Goal: Transaction & Acquisition: Download file/media

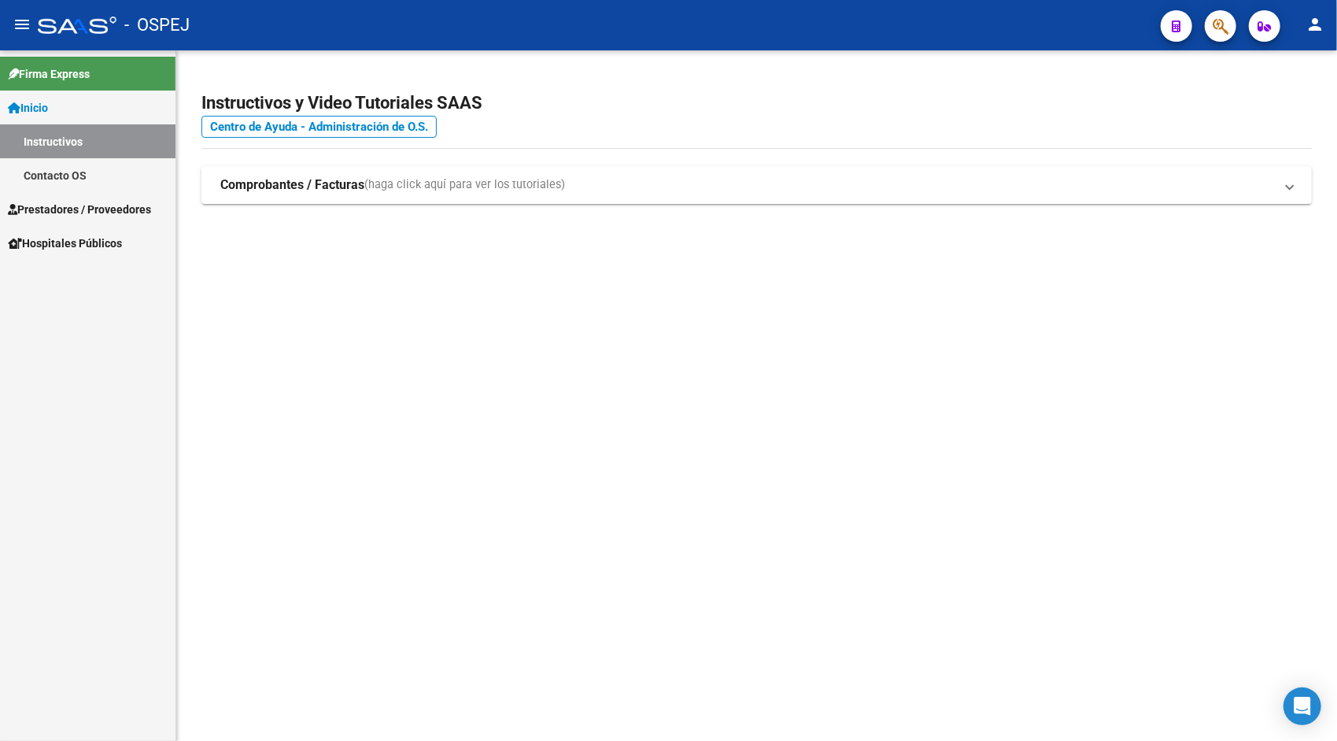
click at [91, 238] on span "Hospitales Públicos" at bounding box center [65, 243] width 114 height 17
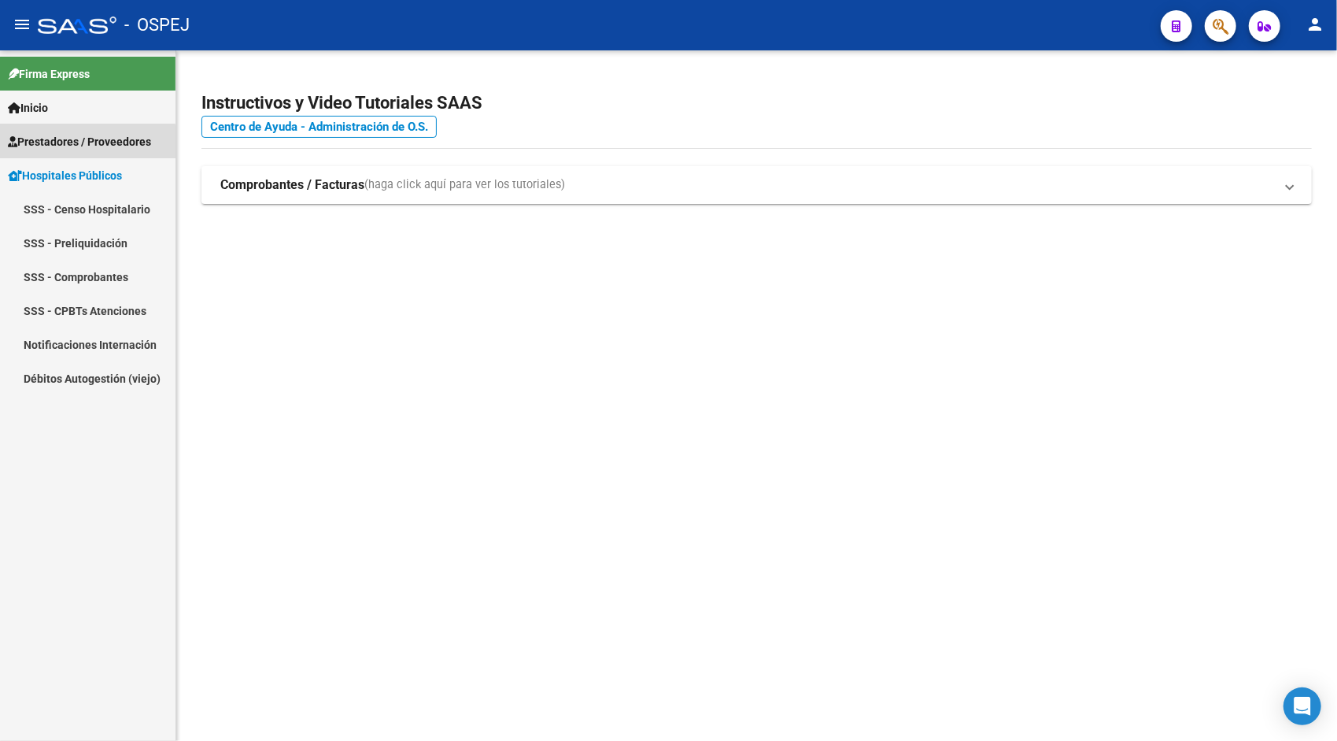
click at [51, 153] on link "Prestadores / Proveedores" at bounding box center [87, 141] width 175 height 34
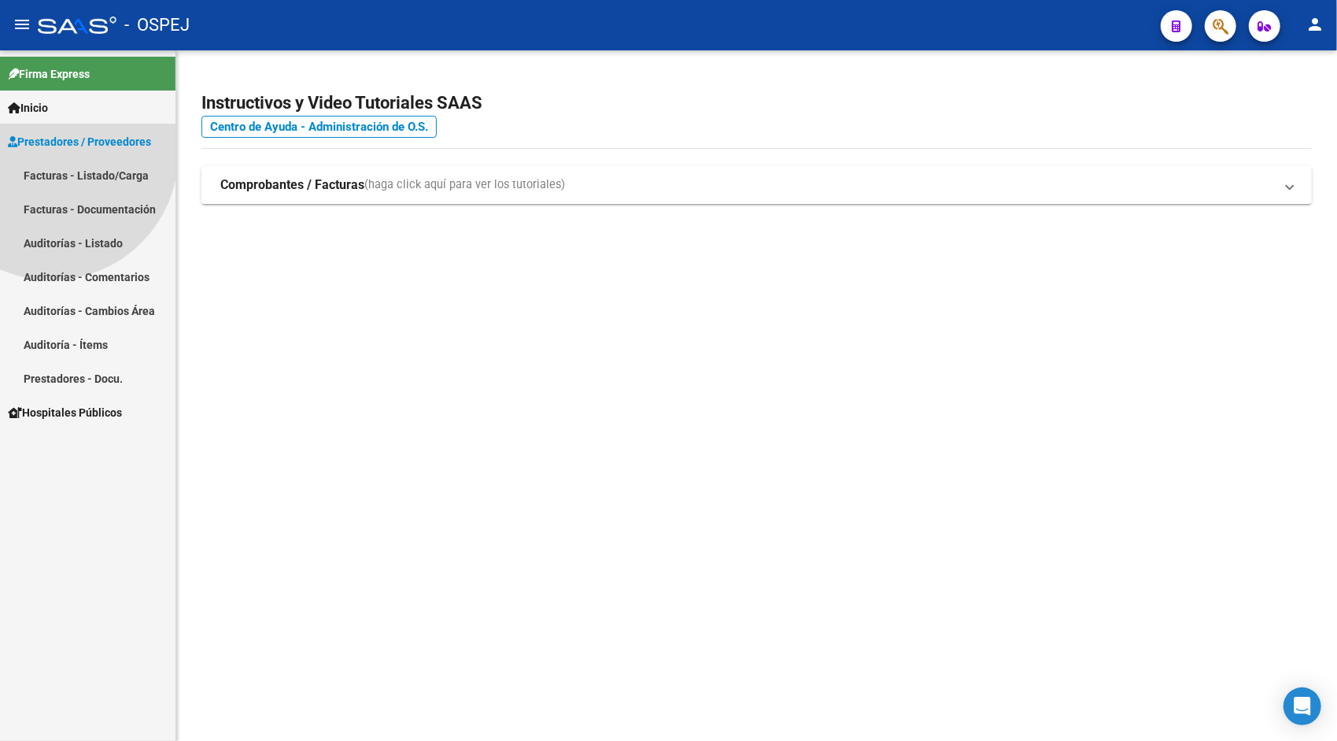
click at [51, 153] on link "Prestadores / Proveedores" at bounding box center [87, 141] width 175 height 34
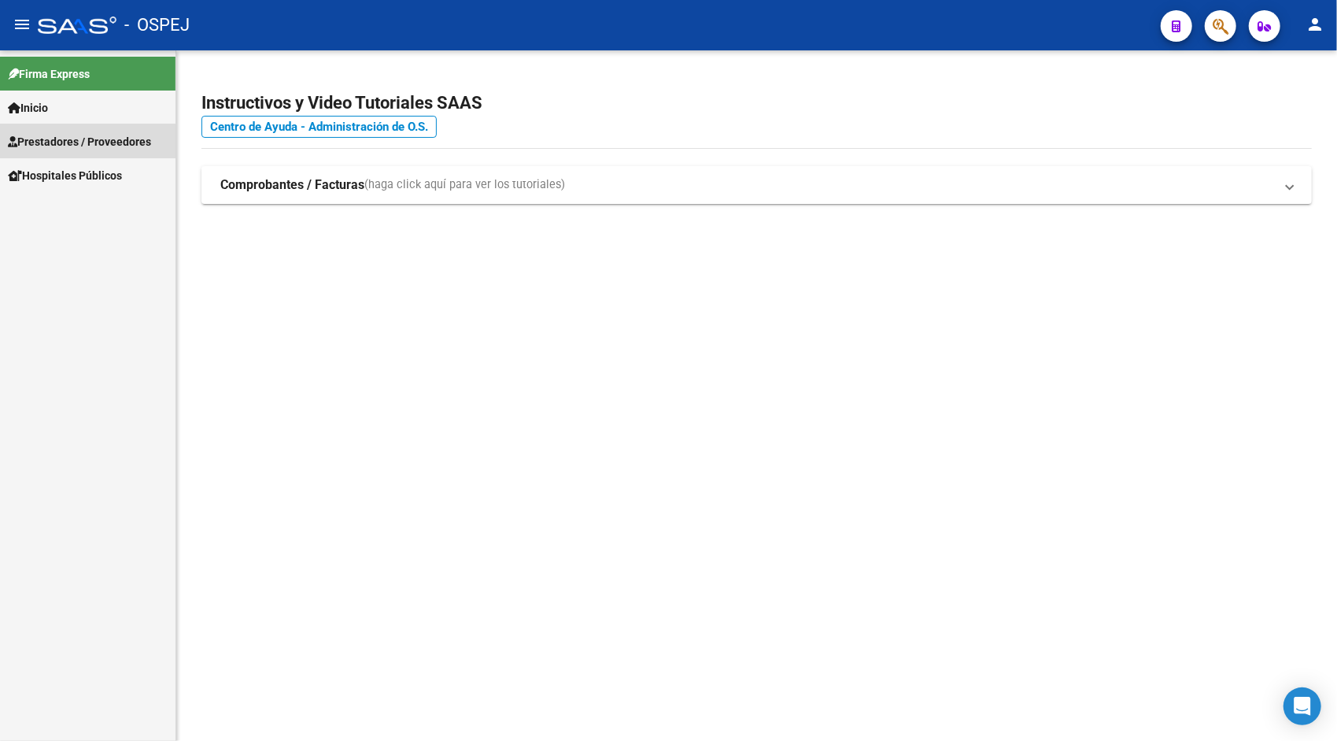
click at [65, 142] on span "Prestadores / Proveedores" at bounding box center [79, 141] width 143 height 17
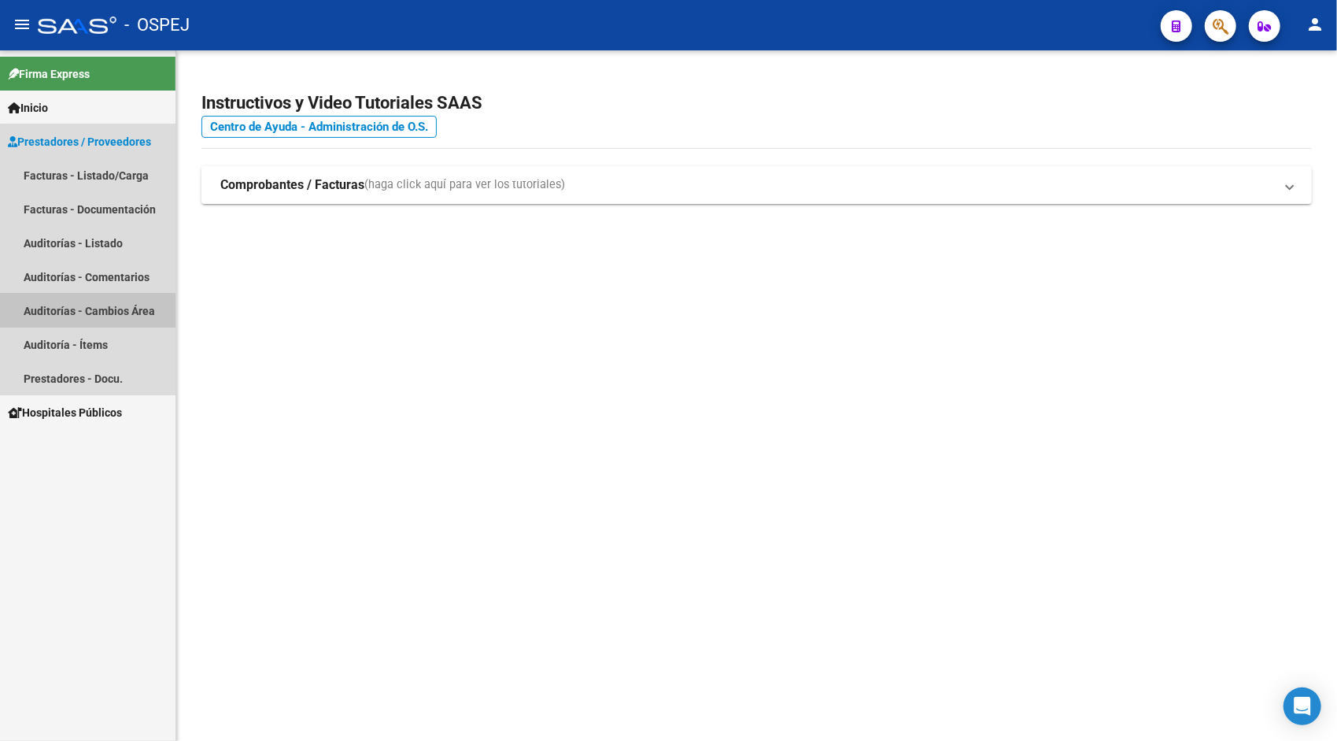
click at [95, 306] on link "Auditorías - Cambios Área" at bounding box center [87, 311] width 175 height 34
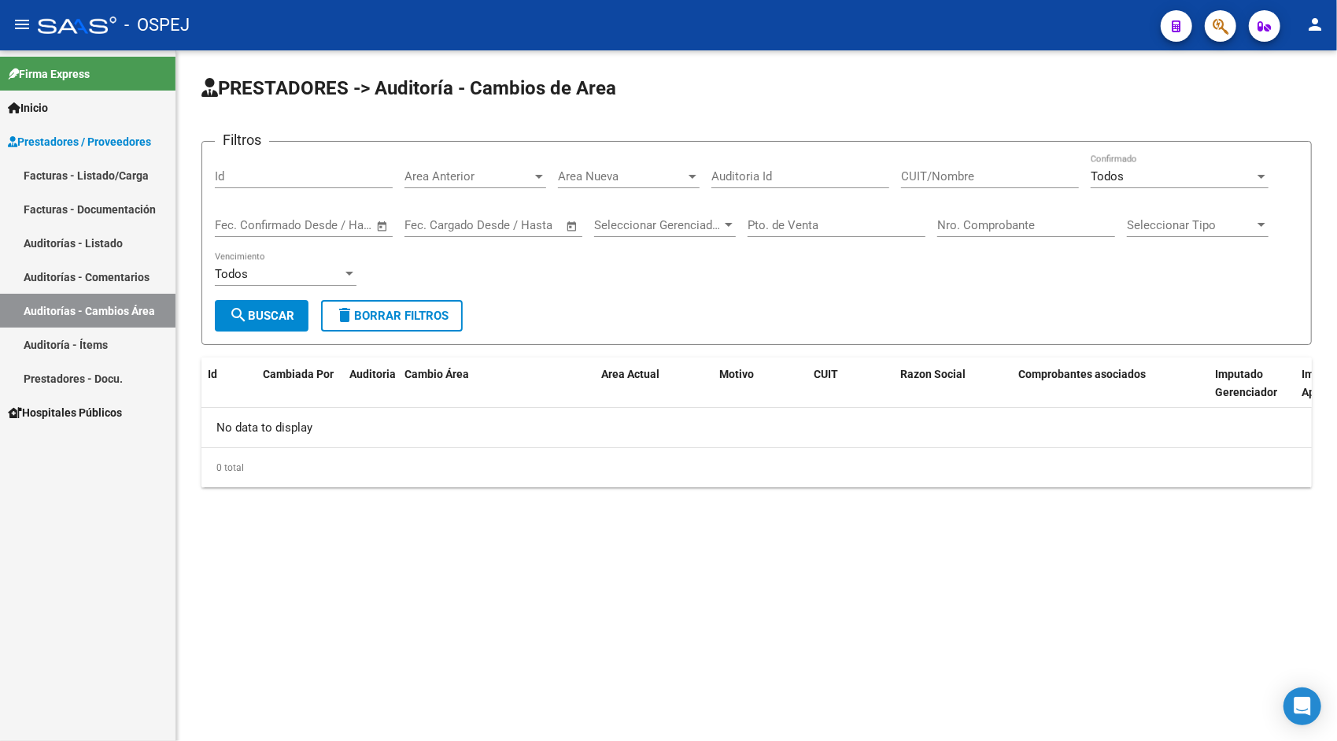
click at [95, 331] on link "Auditoría - Ítems" at bounding box center [87, 344] width 175 height 34
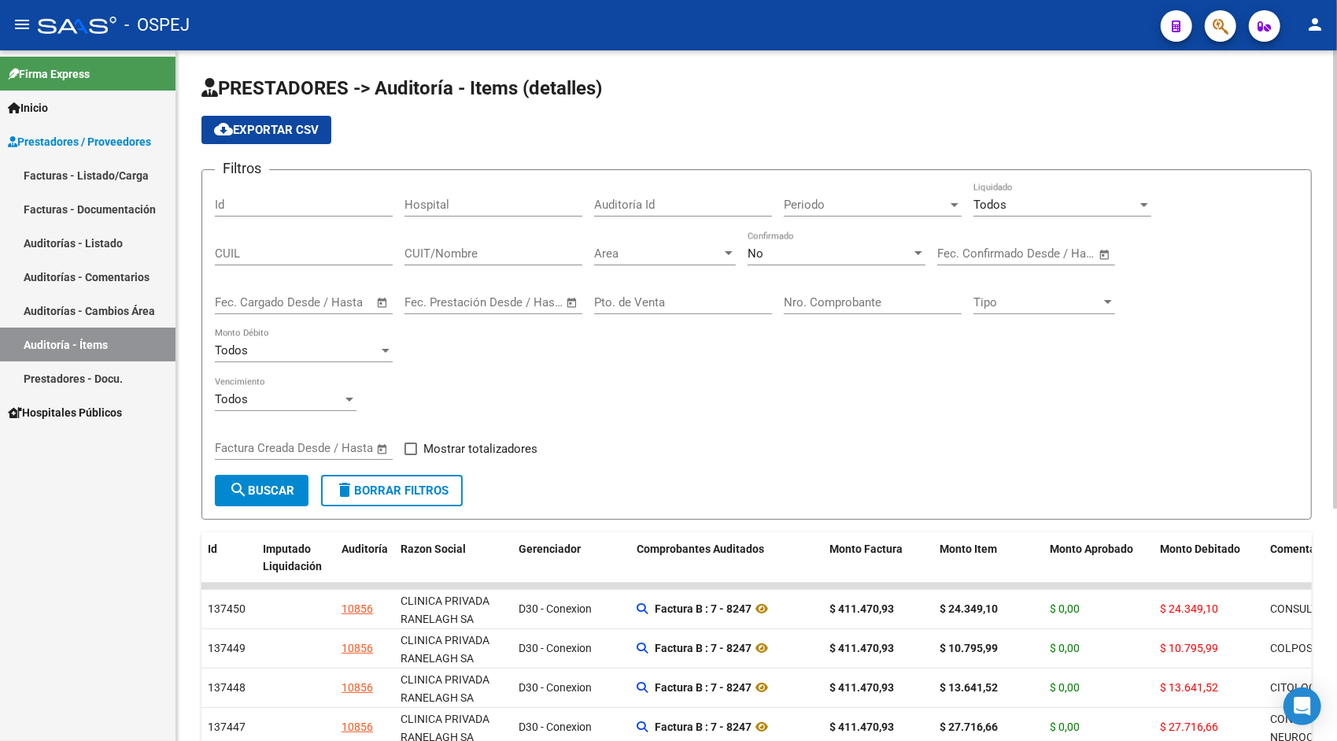
click at [256, 202] on input "Id" at bounding box center [304, 205] width 178 height 14
paste input "10815"
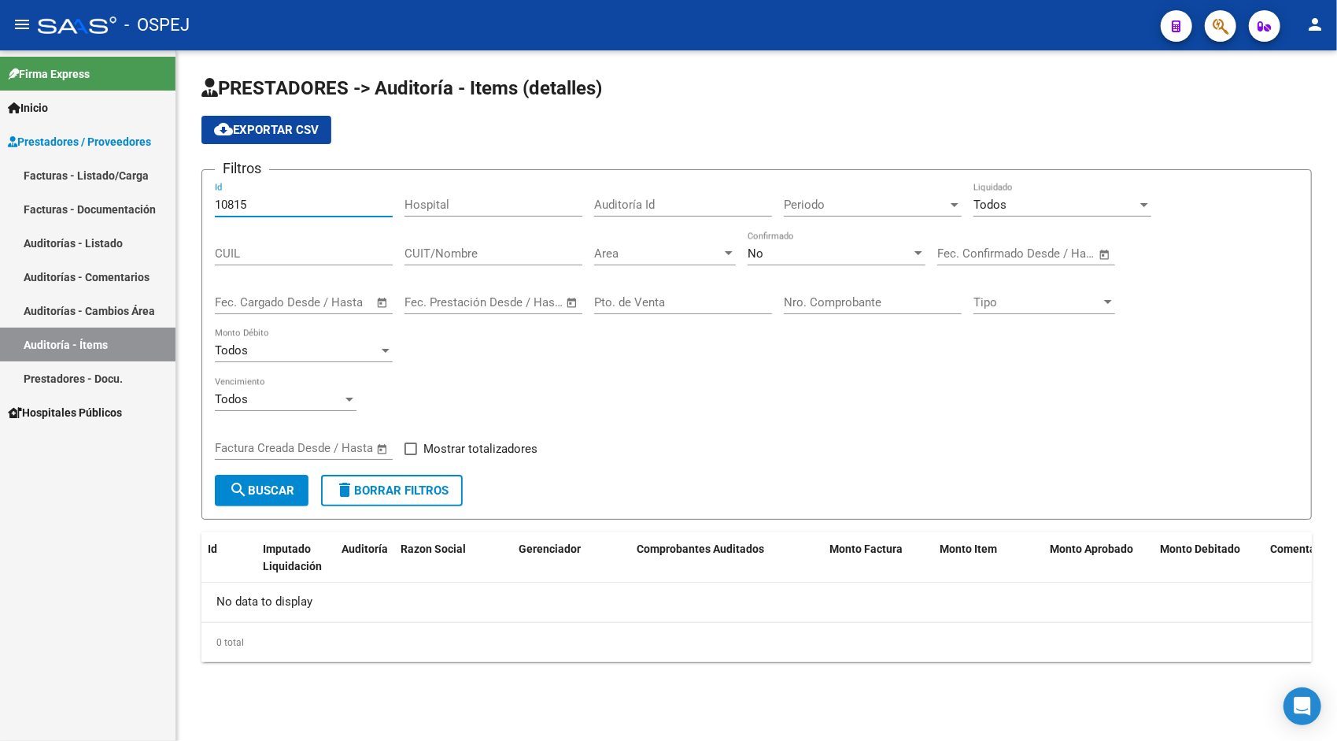
type input "10815"
click at [102, 242] on link "Auditorías - Listado" at bounding box center [87, 243] width 175 height 34
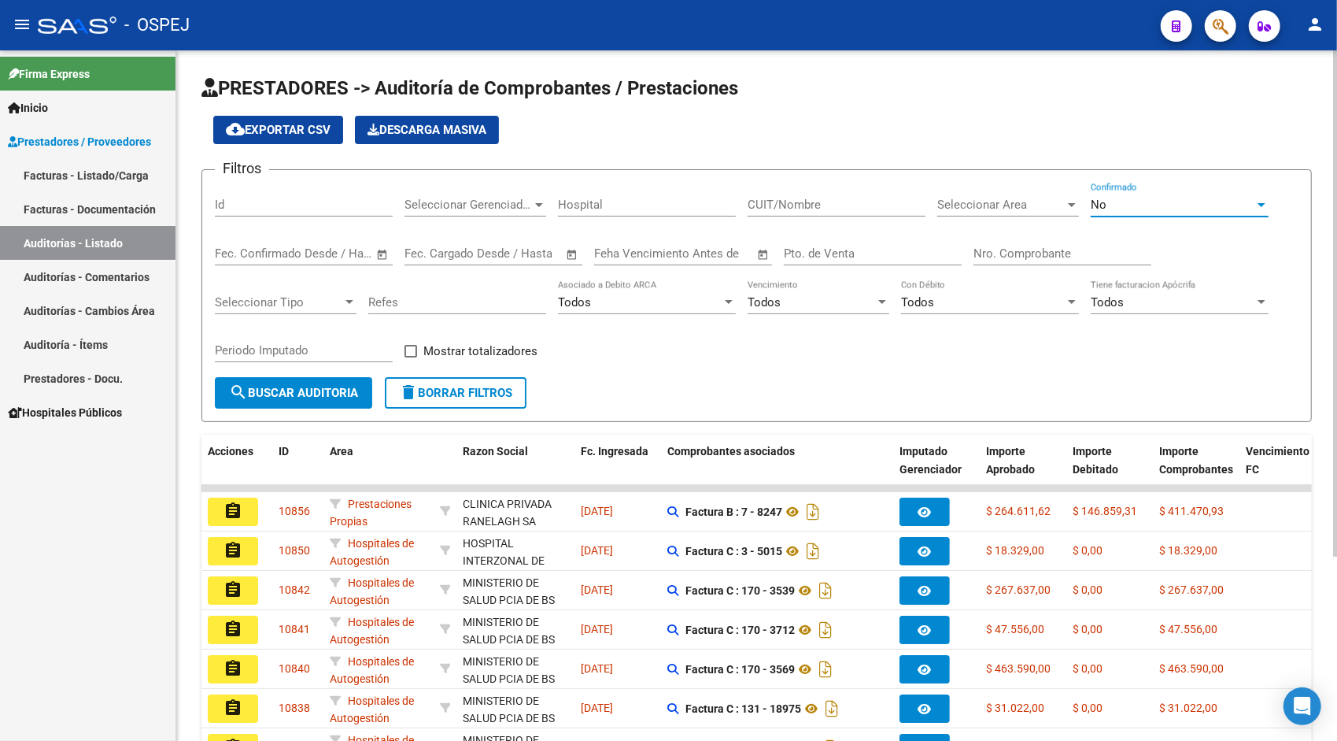
click at [1127, 201] on div "No" at bounding box center [1173, 205] width 164 height 14
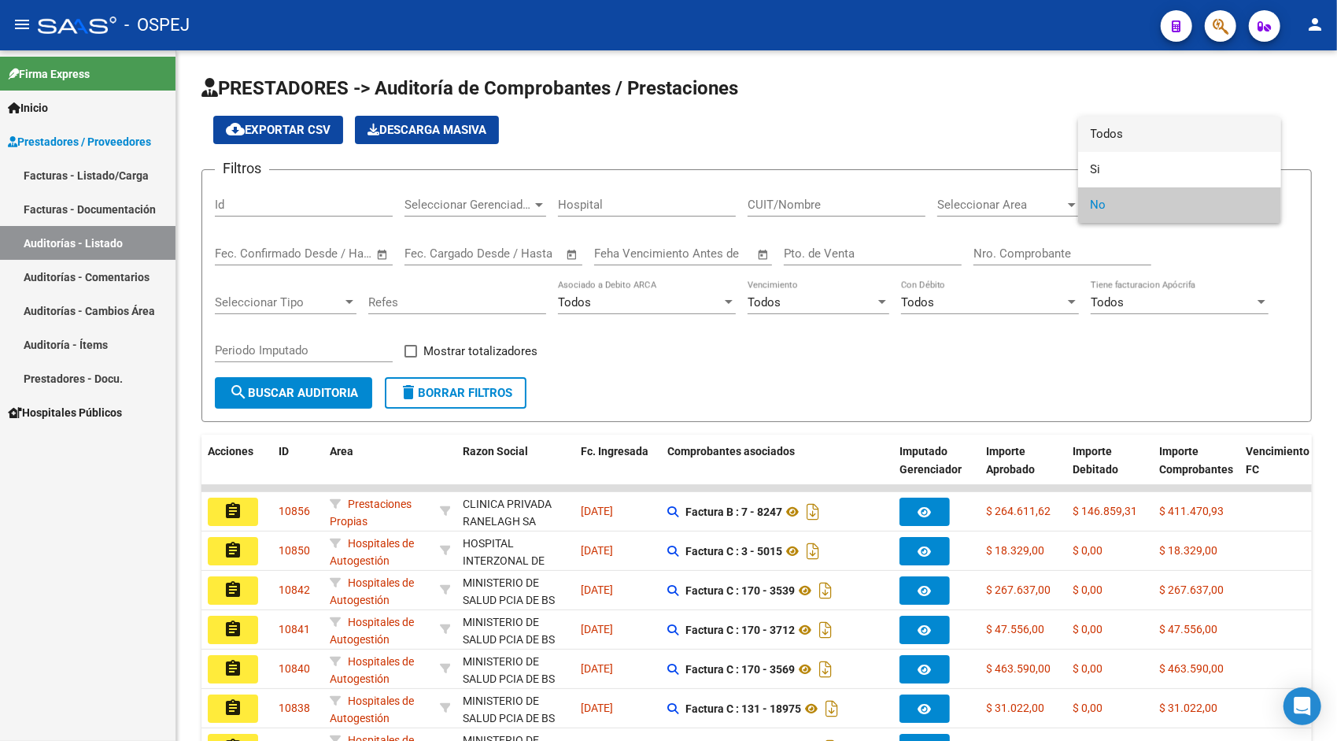
click at [1110, 135] on span "Todos" at bounding box center [1180, 133] width 178 height 35
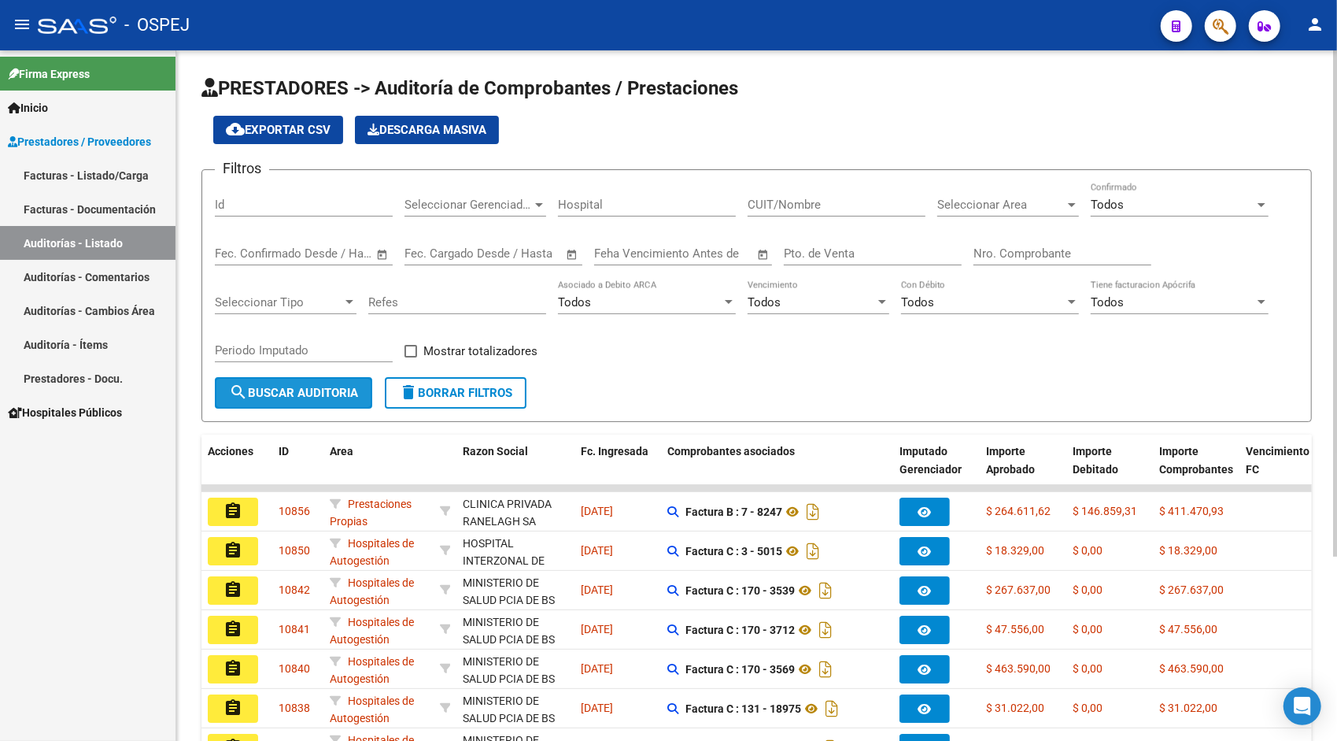
click at [320, 401] on button "search Buscar Auditoria" at bounding box center [293, 392] width 157 height 31
click at [312, 128] on span "cloud_download Exportar CSV" at bounding box center [278, 130] width 105 height 14
click at [294, 126] on span "cloud_download Exportar CSV" at bounding box center [278, 130] width 105 height 14
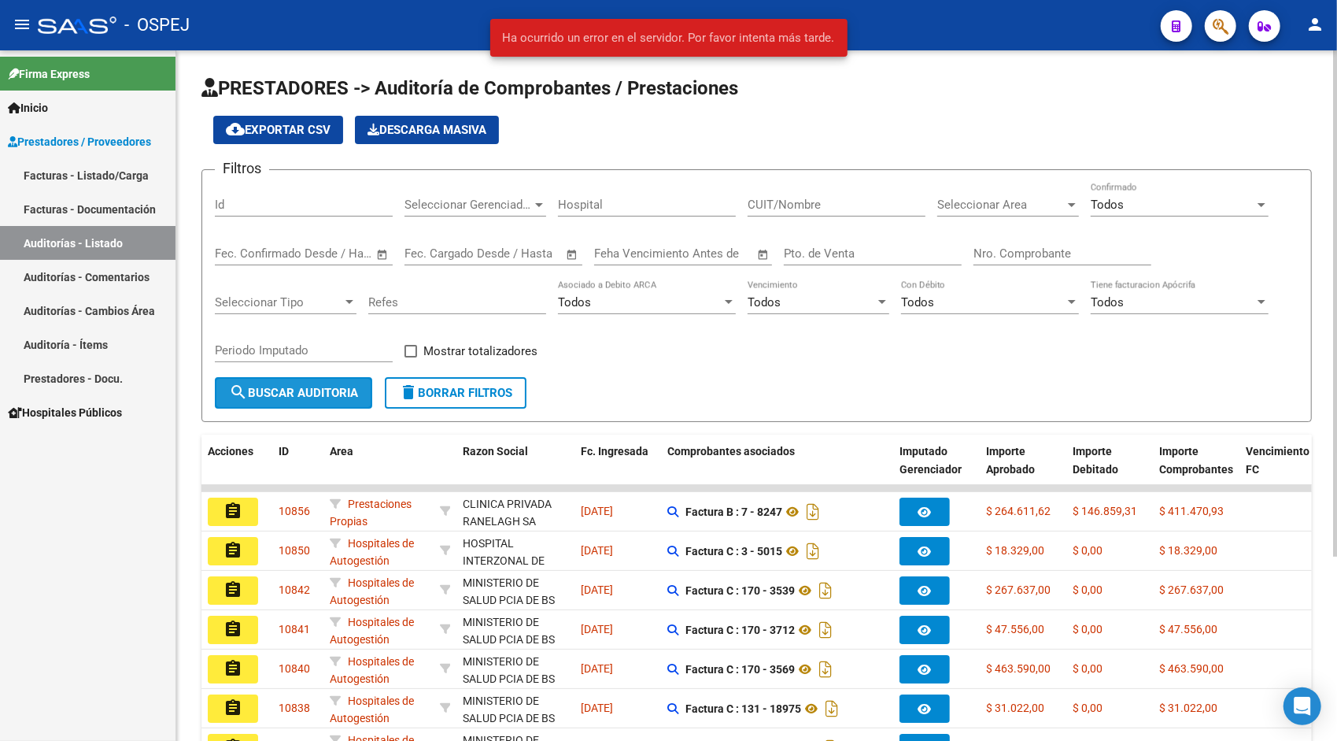
click at [307, 398] on span "search Buscar Auditoria" at bounding box center [293, 393] width 129 height 14
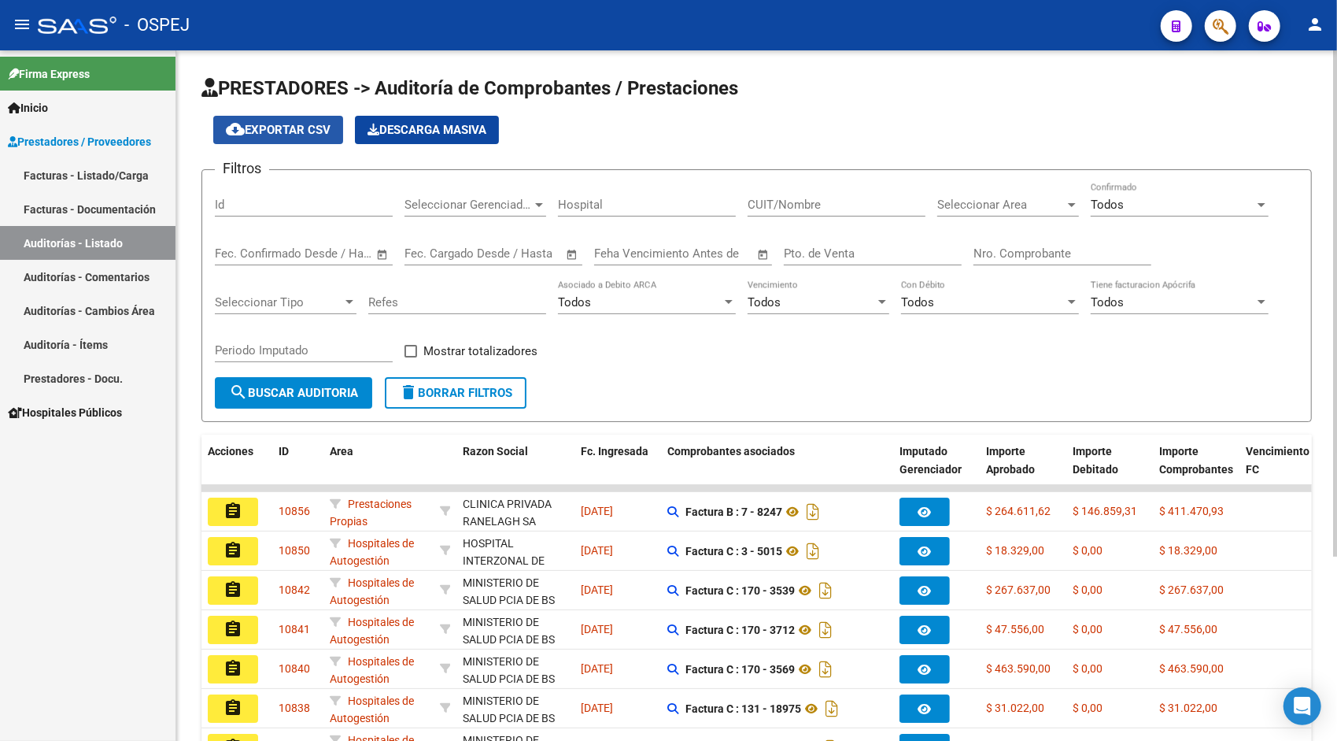
click at [310, 133] on span "cloud_download Exportar CSV" at bounding box center [278, 130] width 105 height 14
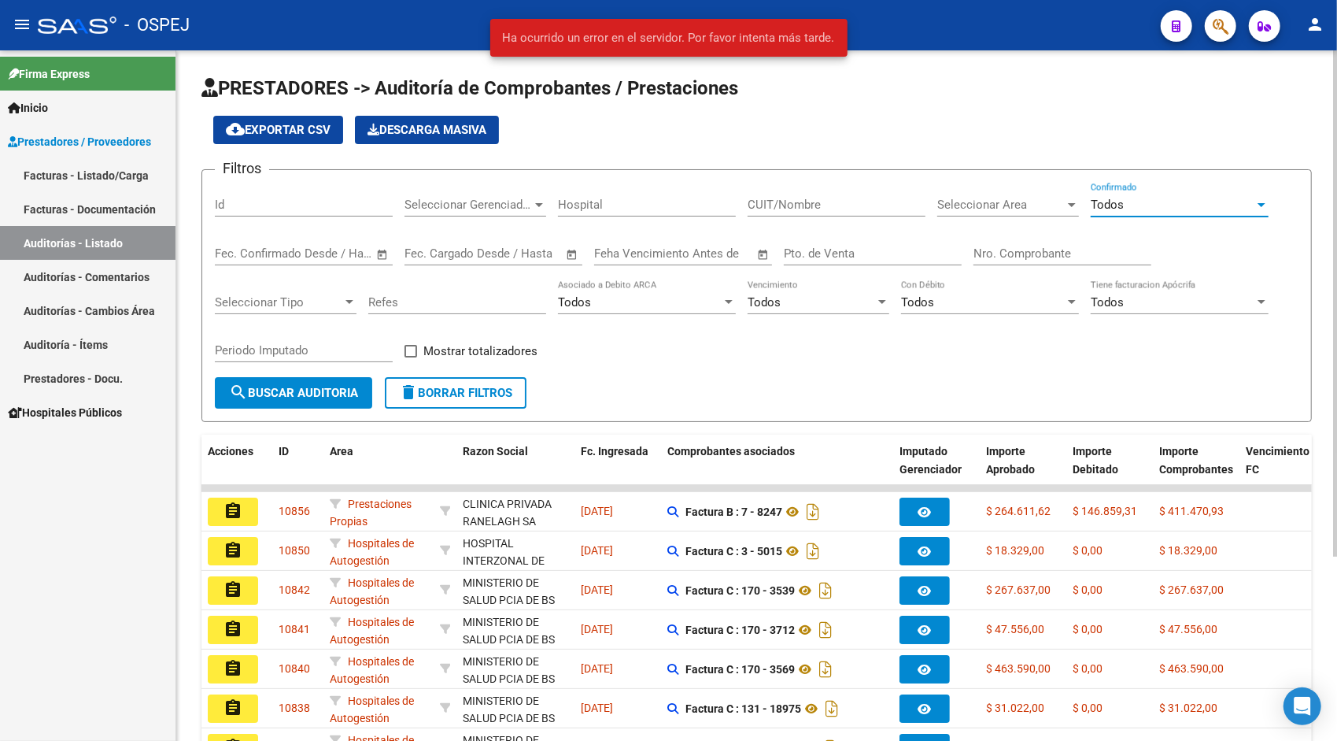
click at [1125, 198] on div "Todos" at bounding box center [1173, 205] width 164 height 14
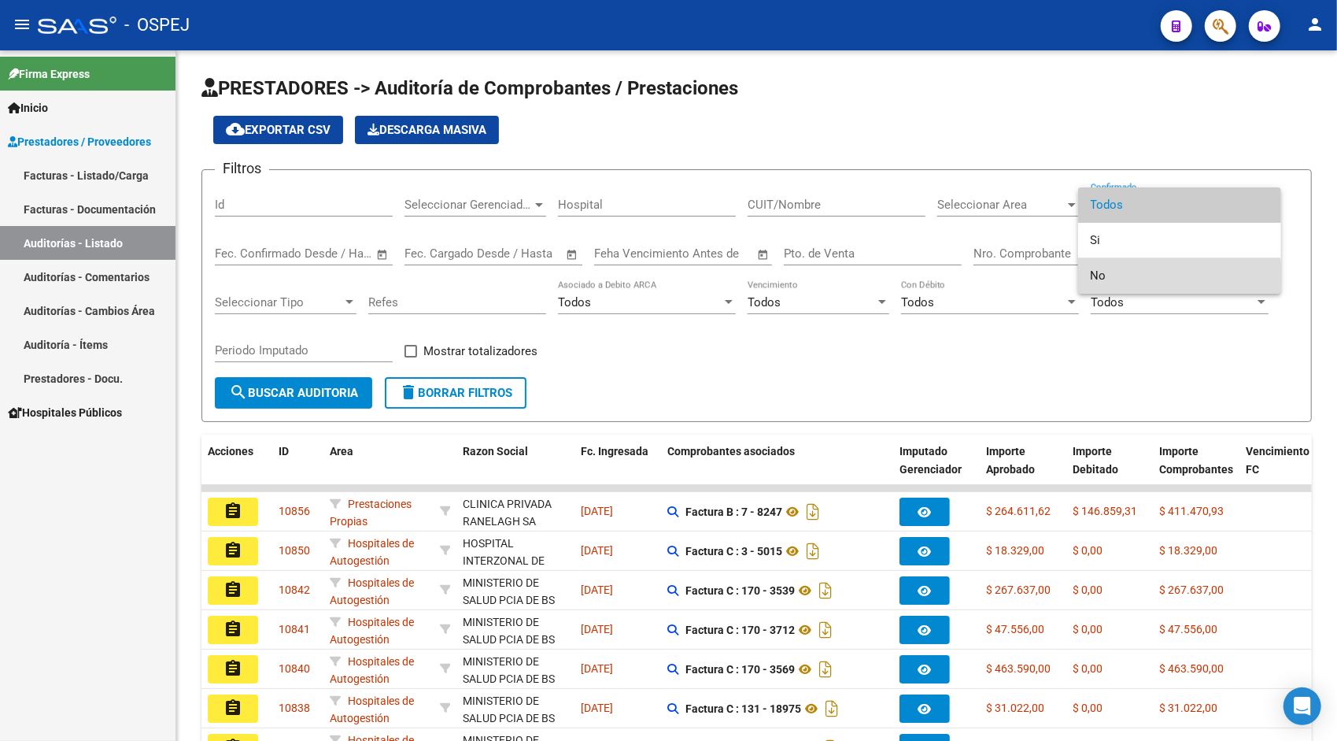
click at [1116, 279] on span "No" at bounding box center [1180, 275] width 178 height 35
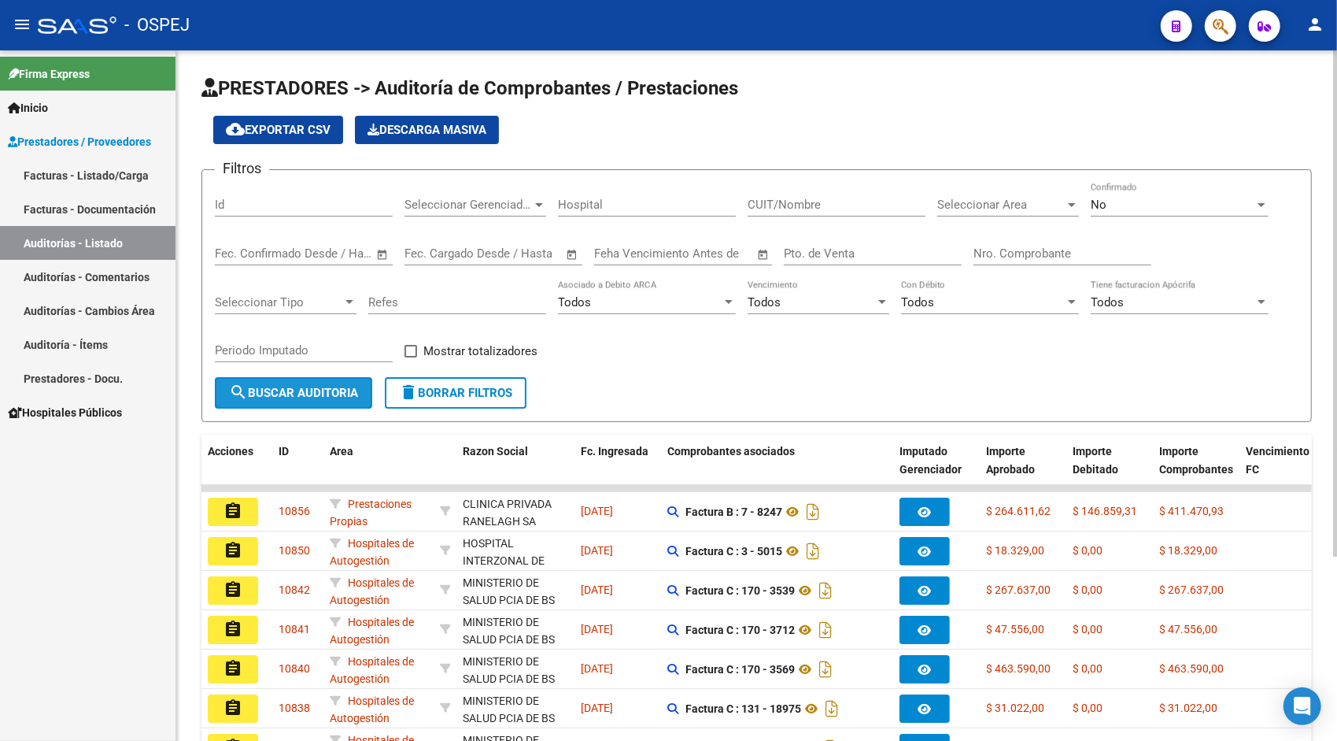
click at [331, 390] on span "search Buscar Auditoria" at bounding box center [293, 393] width 129 height 14
click at [294, 137] on button "cloud_download Exportar CSV" at bounding box center [278, 130] width 130 height 28
click at [778, 126] on div "cloud_download Exportar CSV Descarga Masiva" at bounding box center [756, 130] width 1110 height 28
click at [1118, 200] on div "No" at bounding box center [1173, 205] width 164 height 14
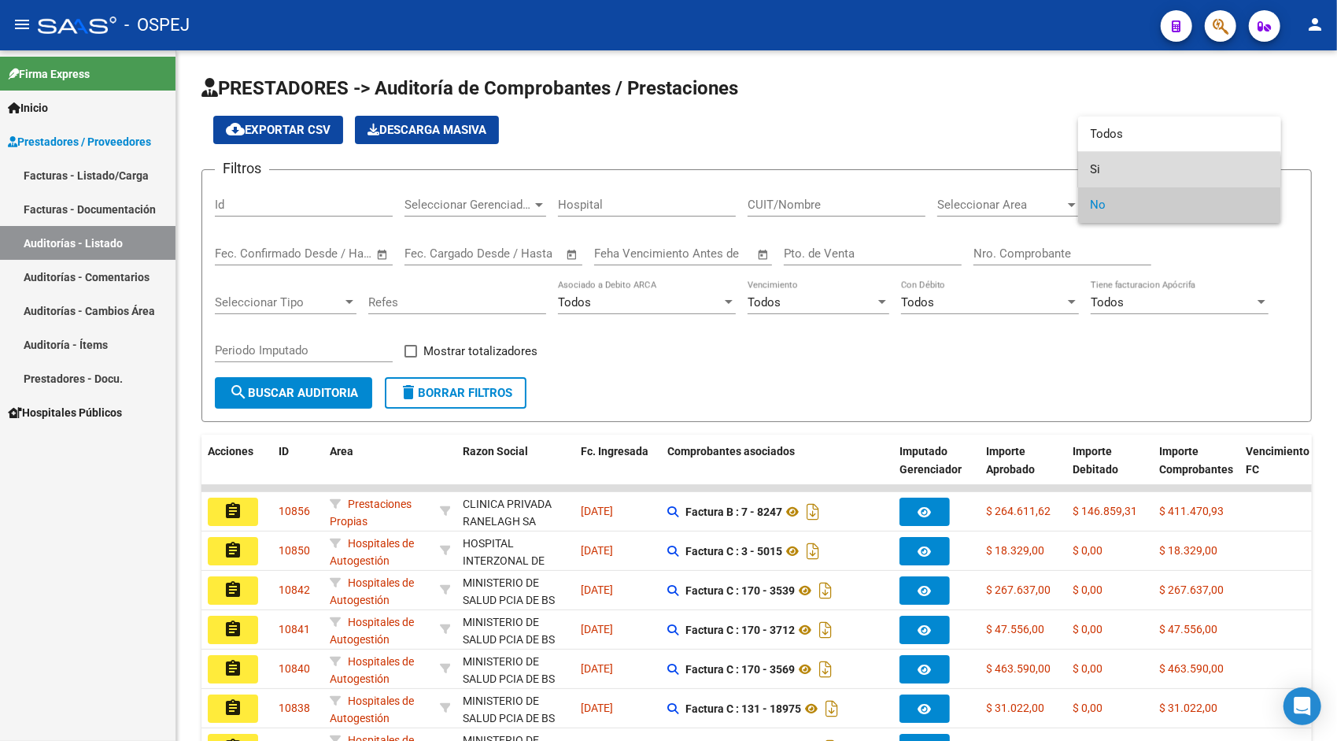
click at [1117, 172] on span "Si" at bounding box center [1180, 169] width 178 height 35
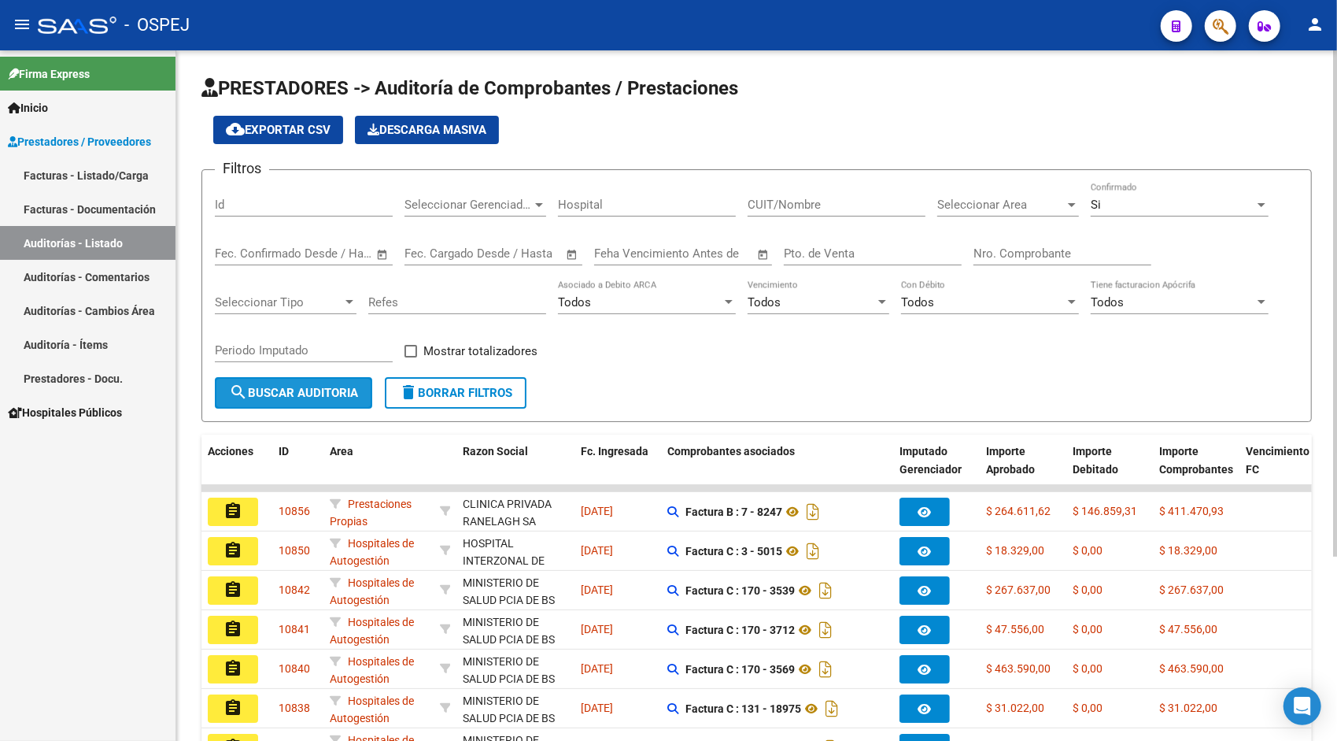
click at [325, 390] on span "search Buscar Auditoria" at bounding box center [293, 393] width 129 height 14
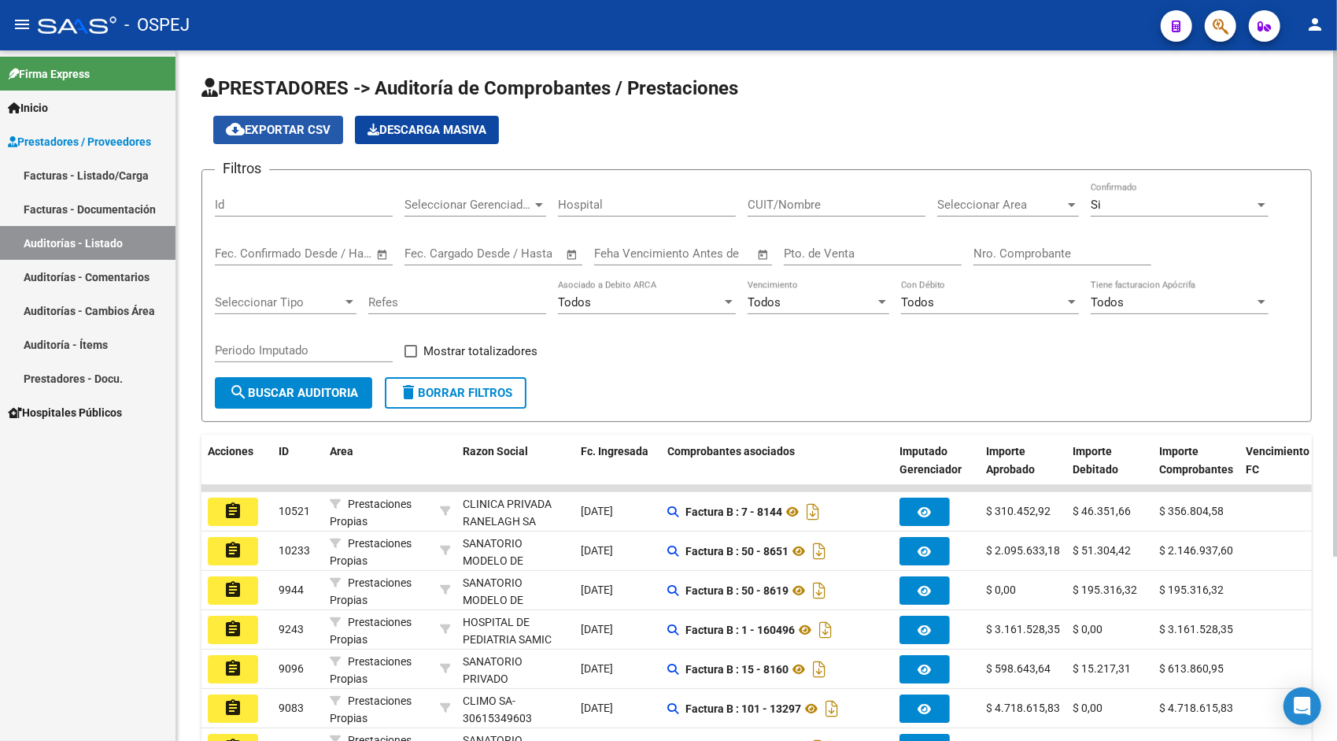
click at [288, 127] on span "cloud_download Exportar CSV" at bounding box center [278, 130] width 105 height 14
click at [331, 395] on span "search Buscar Auditoria" at bounding box center [293, 393] width 129 height 14
click at [468, 244] on div "Fecha inicio – Fecha fin Fec. Cargado Desde / Hasta" at bounding box center [483, 248] width 159 height 34
click at [566, 249] on span "Open calendar" at bounding box center [572, 254] width 38 height 38
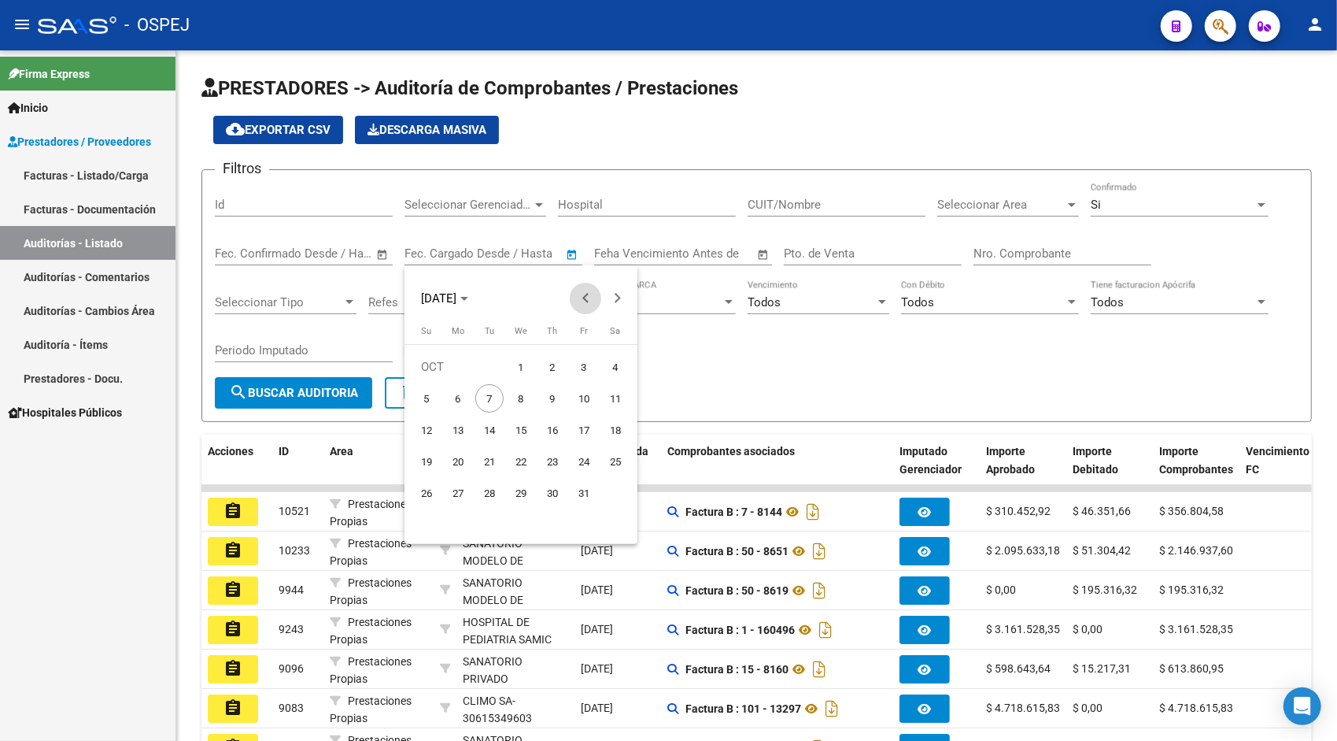
click at [574, 297] on span "Previous month" at bounding box center [585, 298] width 31 height 31
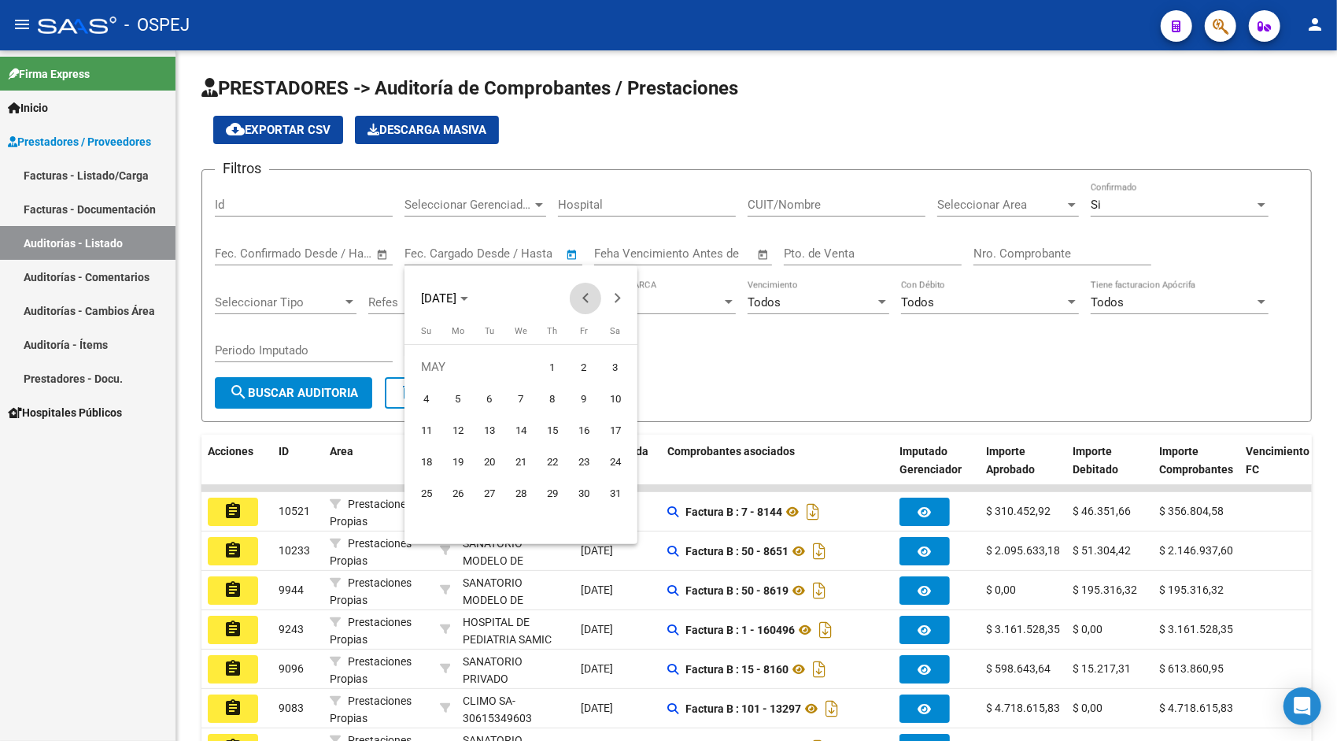
click at [574, 297] on span "Previous month" at bounding box center [585, 298] width 31 height 31
click at [577, 301] on span "Previous month" at bounding box center [585, 298] width 31 height 31
click at [528, 362] on span "1" at bounding box center [521, 367] width 28 height 28
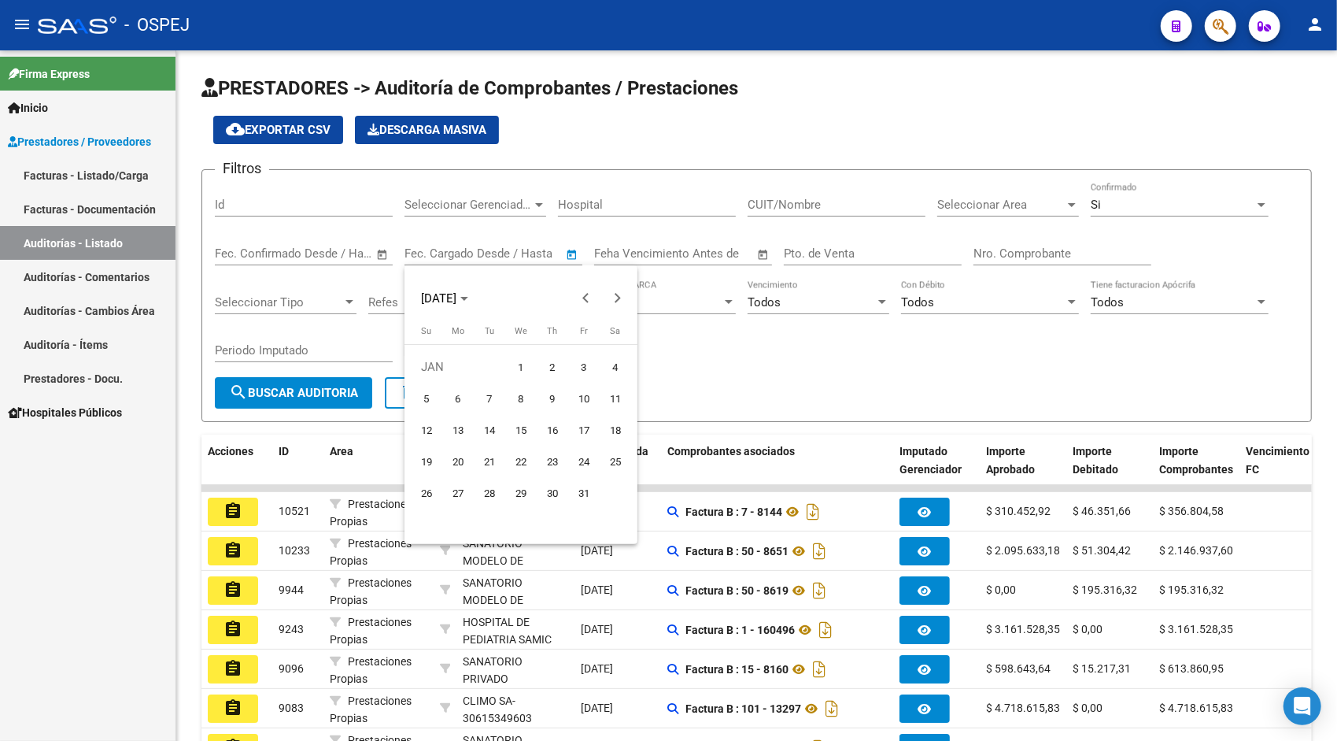
type input "[DATE]"
click at [619, 304] on span "Next month" at bounding box center [616, 298] width 31 height 31
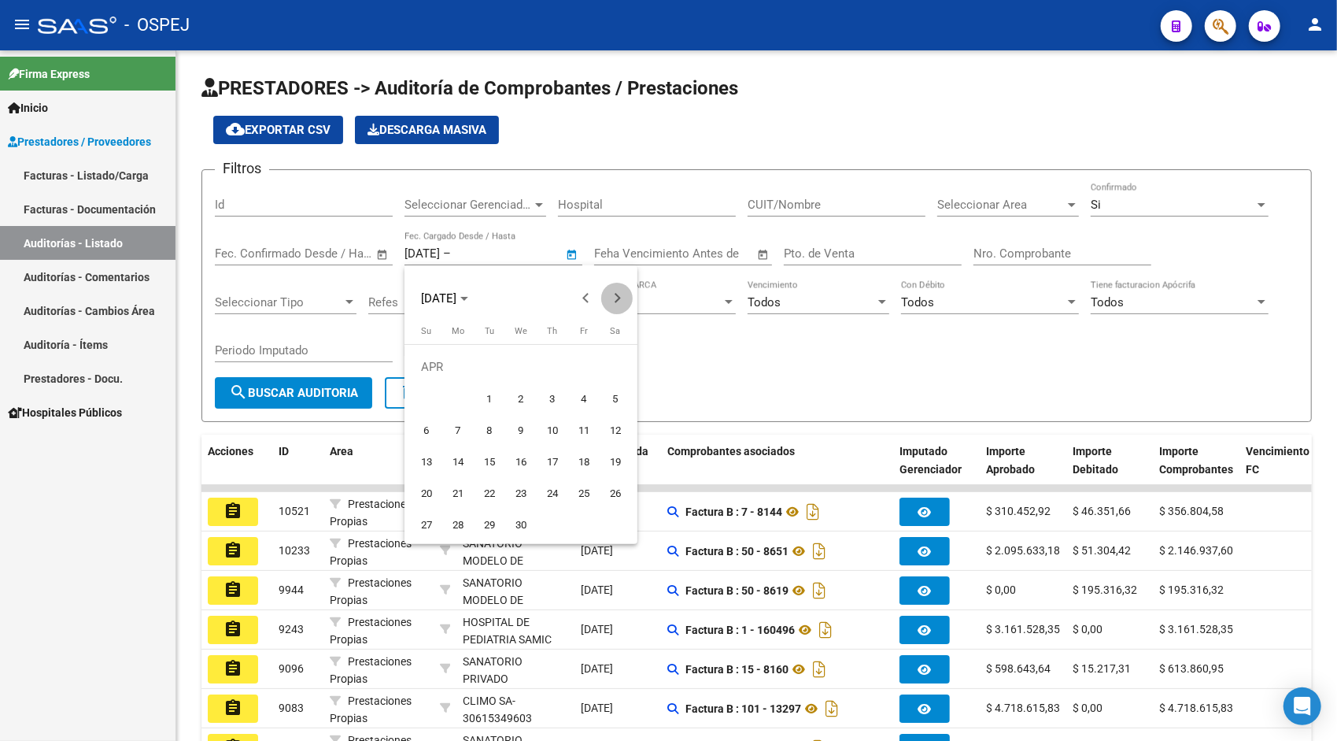
click at [619, 304] on span "Next month" at bounding box center [616, 298] width 31 height 31
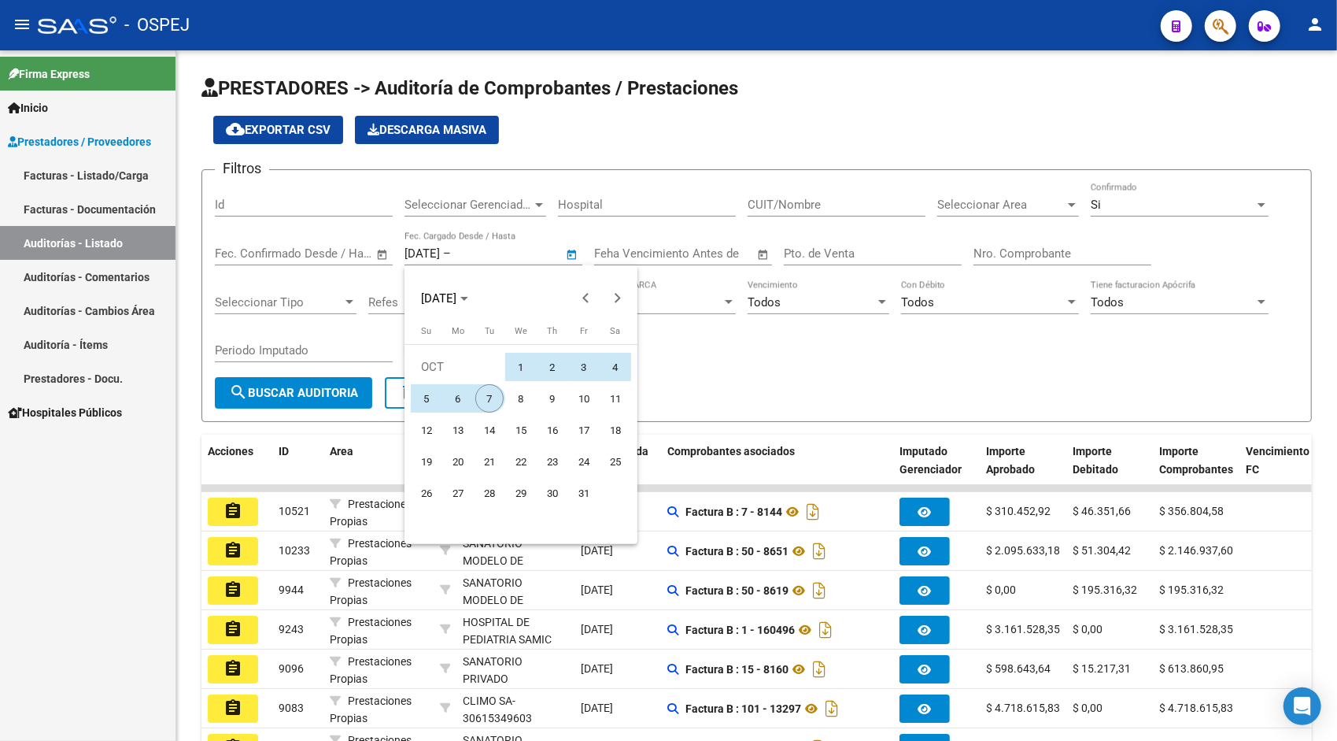
click at [497, 398] on span "7" at bounding box center [489, 398] width 28 height 28
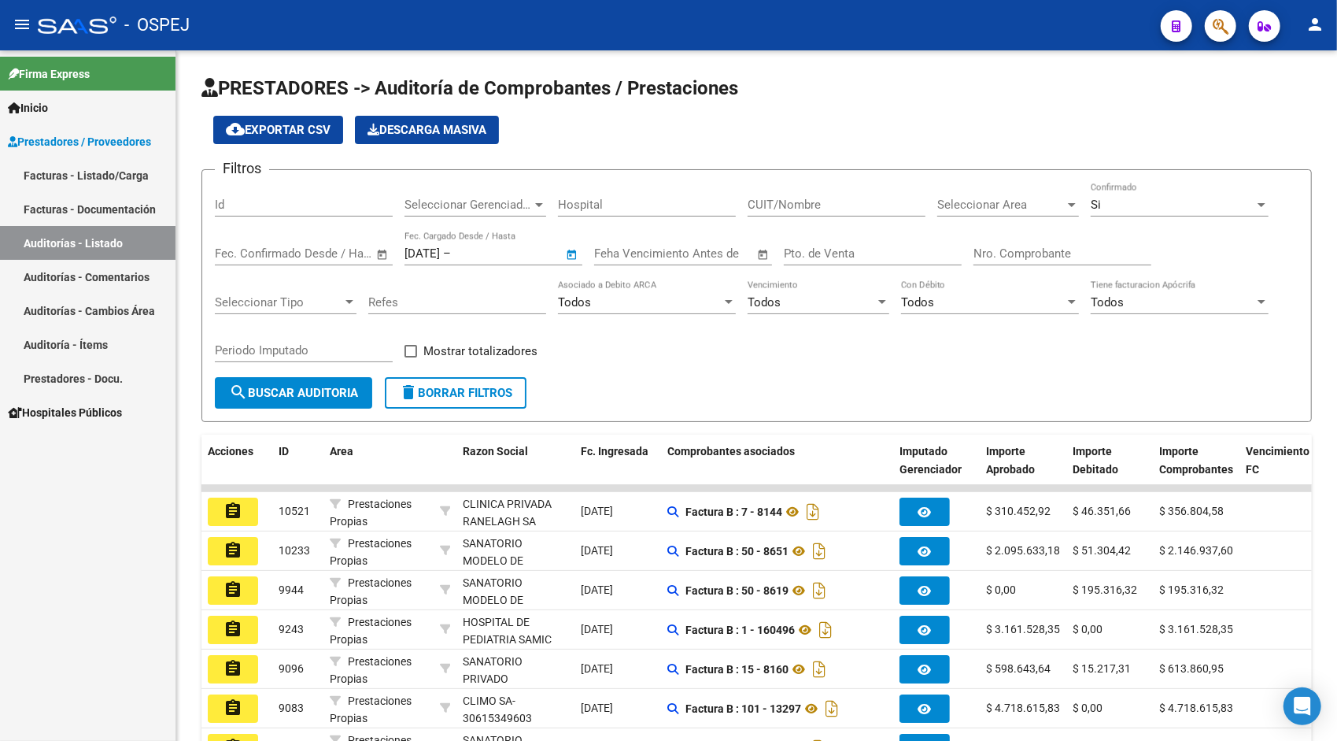
type input "[DATE]"
click at [333, 386] on span "search Buscar Auditoria" at bounding box center [293, 393] width 129 height 14
click at [326, 128] on span "cloud_download Exportar CSV" at bounding box center [278, 130] width 105 height 14
